Goal: Information Seeking & Learning: Learn about a topic

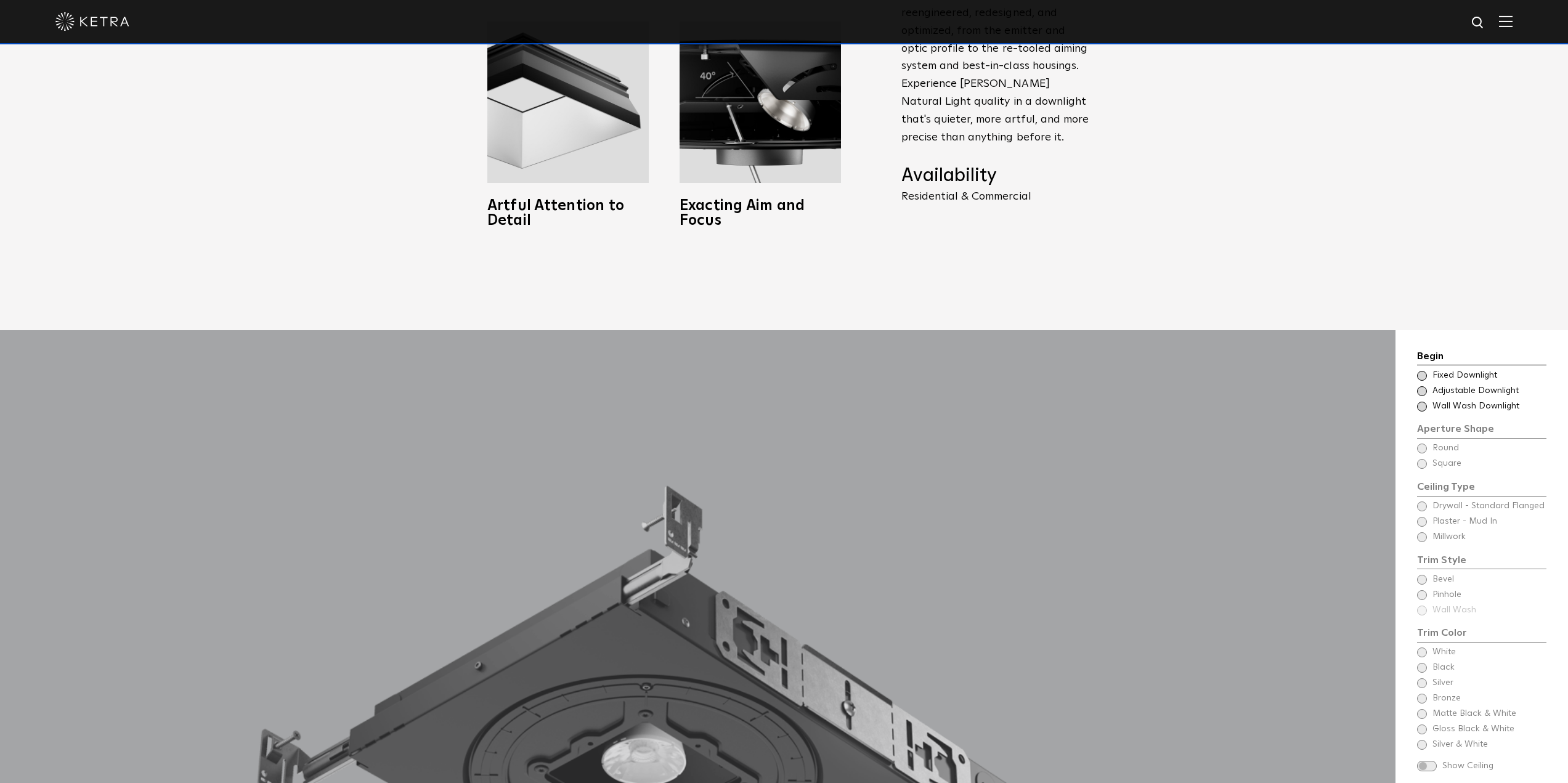
scroll to position [1108, 0]
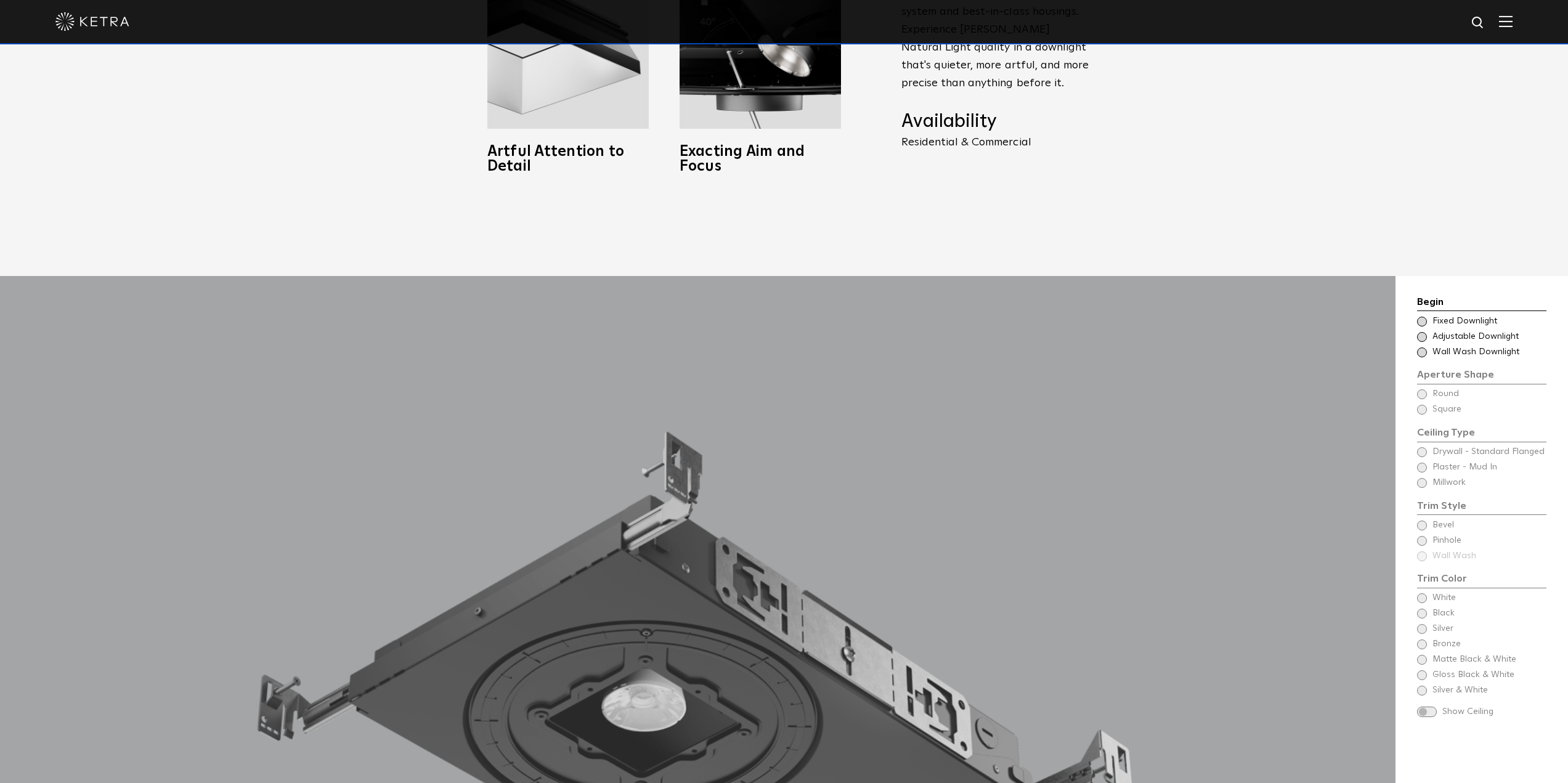
click at [1449, 315] on span "Fixed Downlight" at bounding box center [1488, 321] width 113 height 12
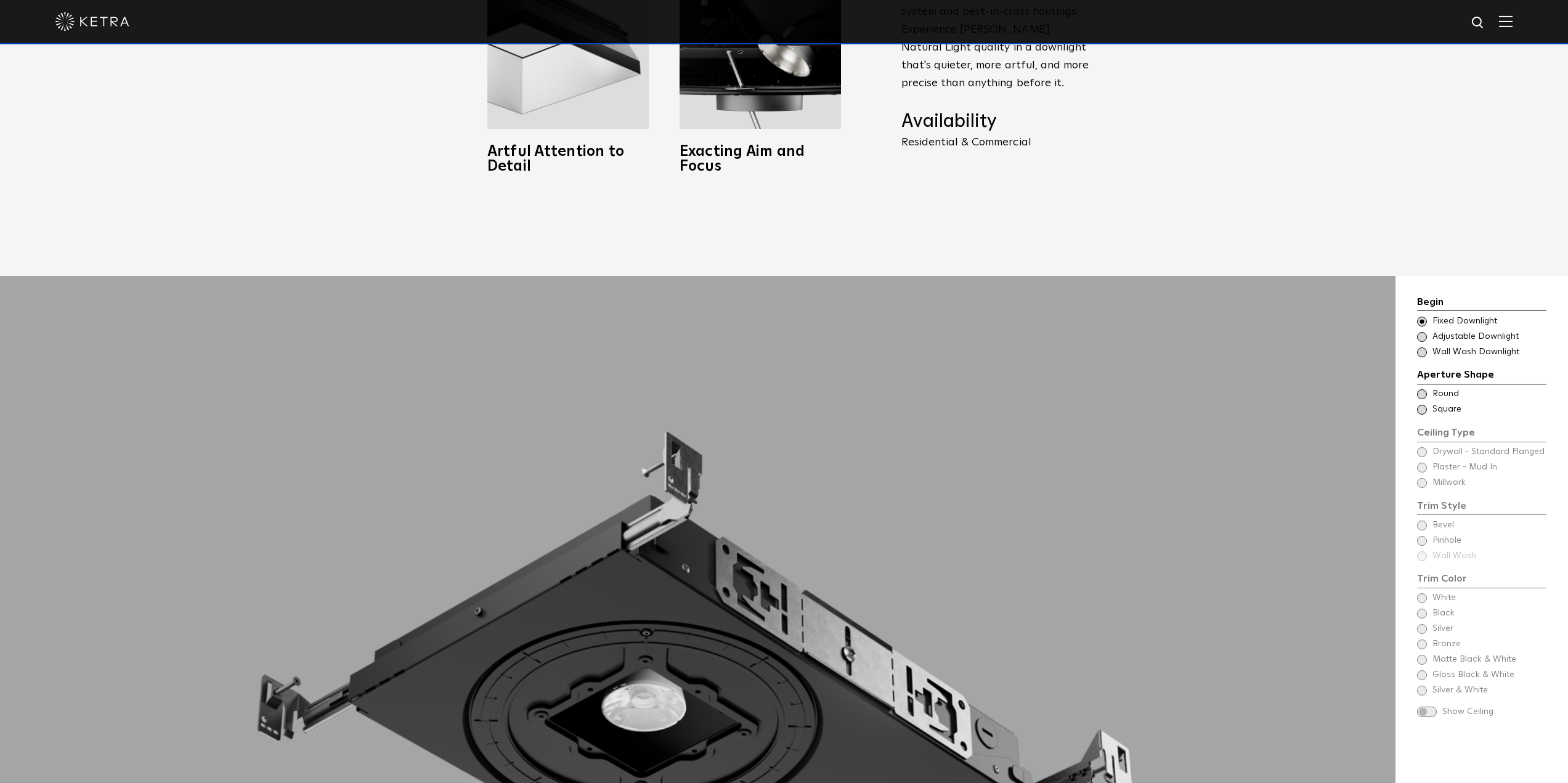
click at [1445, 388] on span "Round" at bounding box center [1488, 393] width 113 height 12
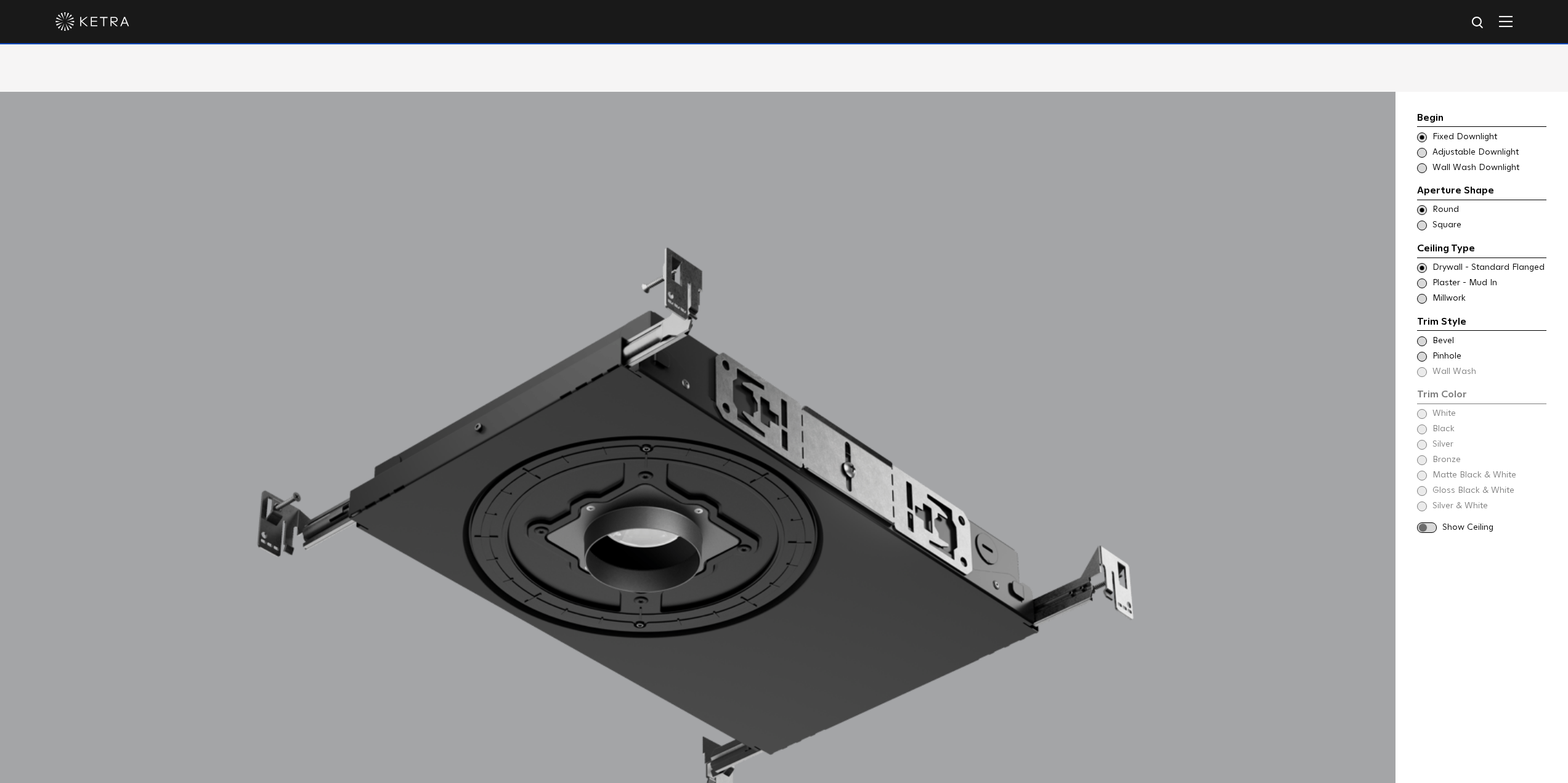
scroll to position [1294, 0]
click at [1438, 292] on span "Millwork" at bounding box center [1488, 297] width 113 height 12
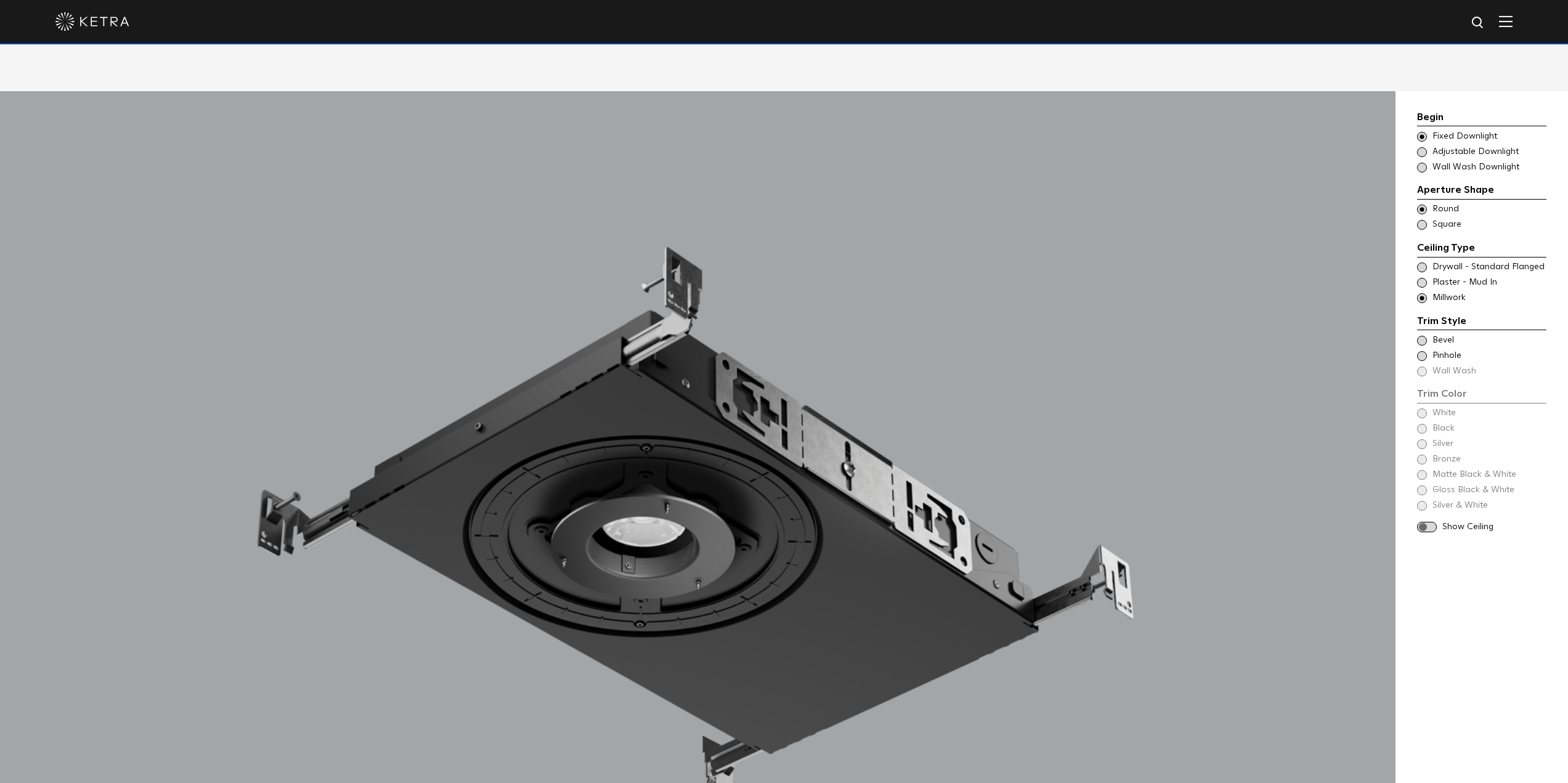
click at [1437, 277] on span "Plaster - Mud In" at bounding box center [1488, 282] width 113 height 12
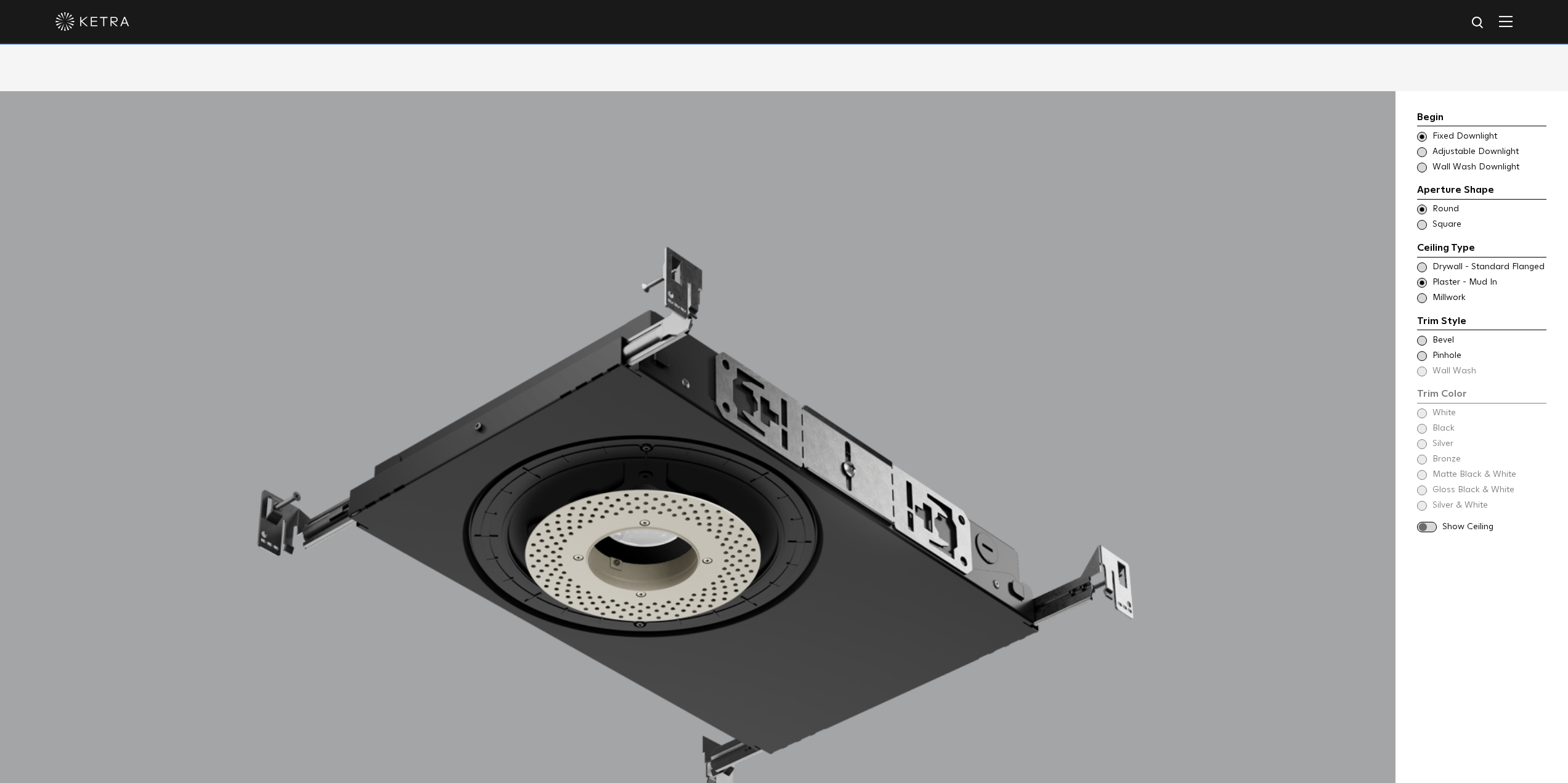
click at [1442, 261] on span "Drywall - Standard Flanged" at bounding box center [1488, 267] width 113 height 12
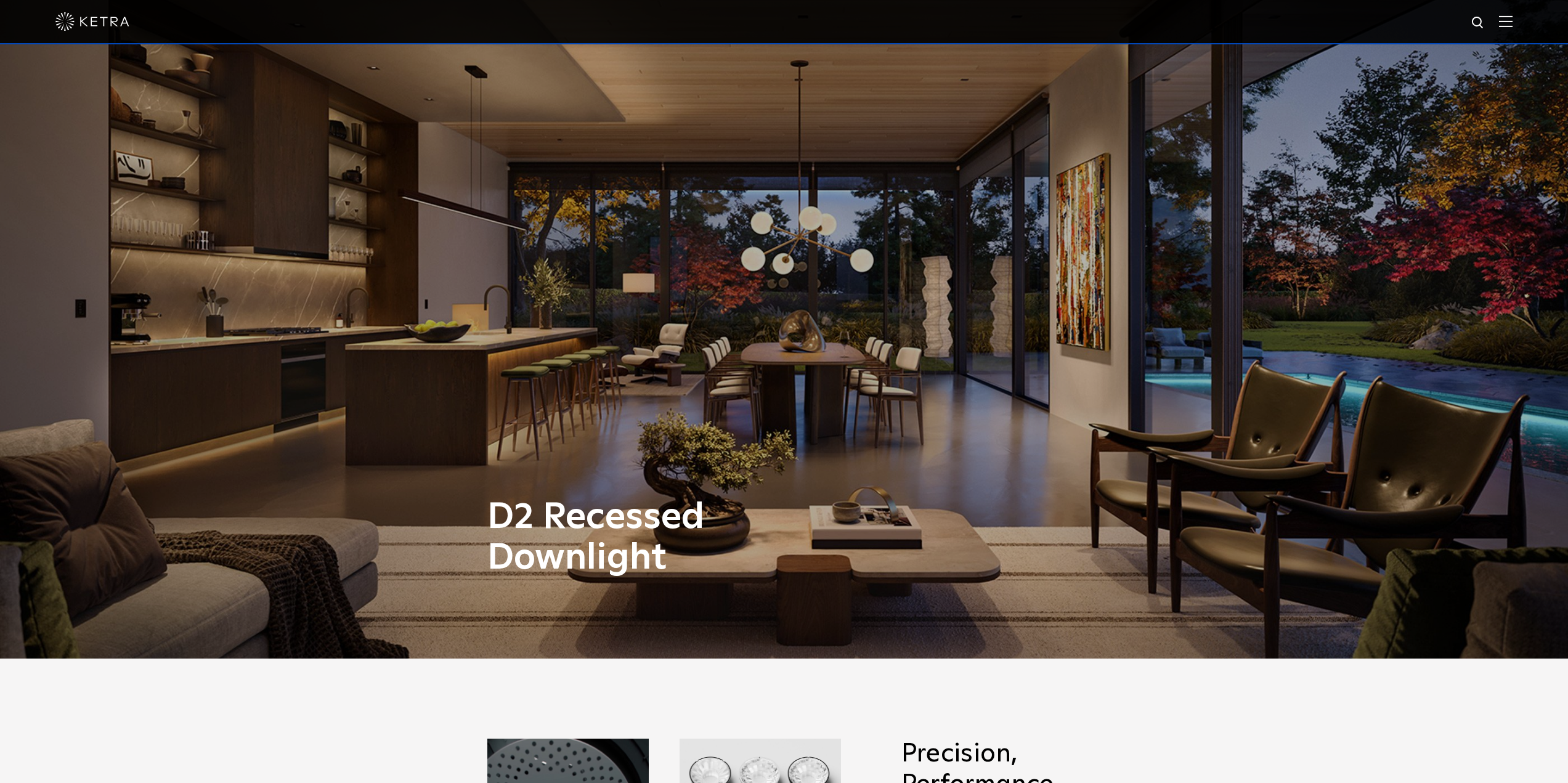
scroll to position [0, 0]
